Goal: Find specific page/section: Find specific page/section

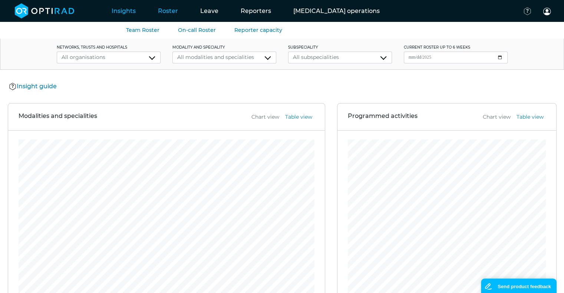
click at [168, 9] on link "Roster" at bounding box center [168, 10] width 42 height 29
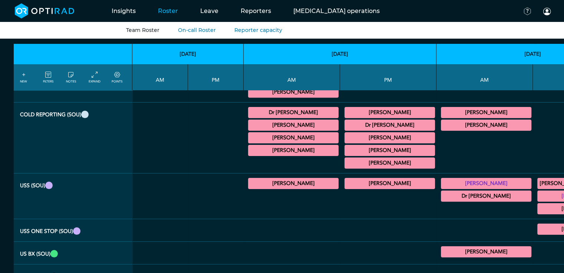
scroll to position [92, 4]
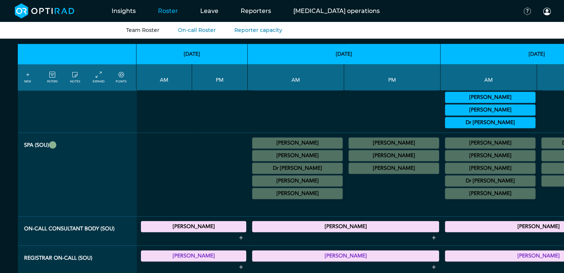
scroll to position [473, 0]
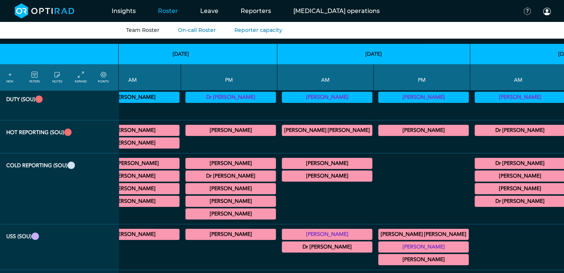
scroll to position [42, 163]
